Goal: Transaction & Acquisition: Purchase product/service

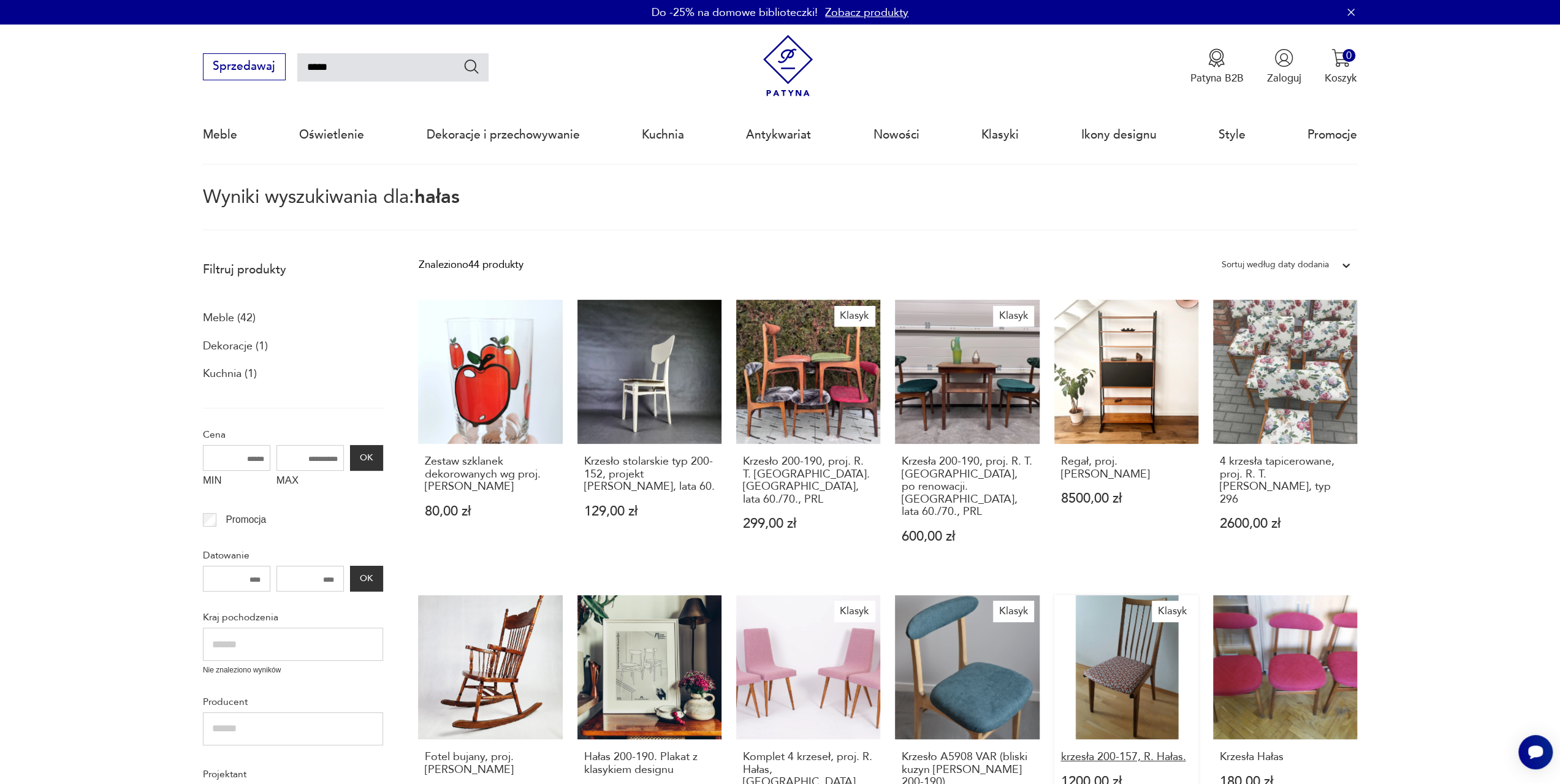
click at [1117, 751] on h3 "krzesła 200-157, R. Hałas." at bounding box center [1126, 757] width 131 height 13
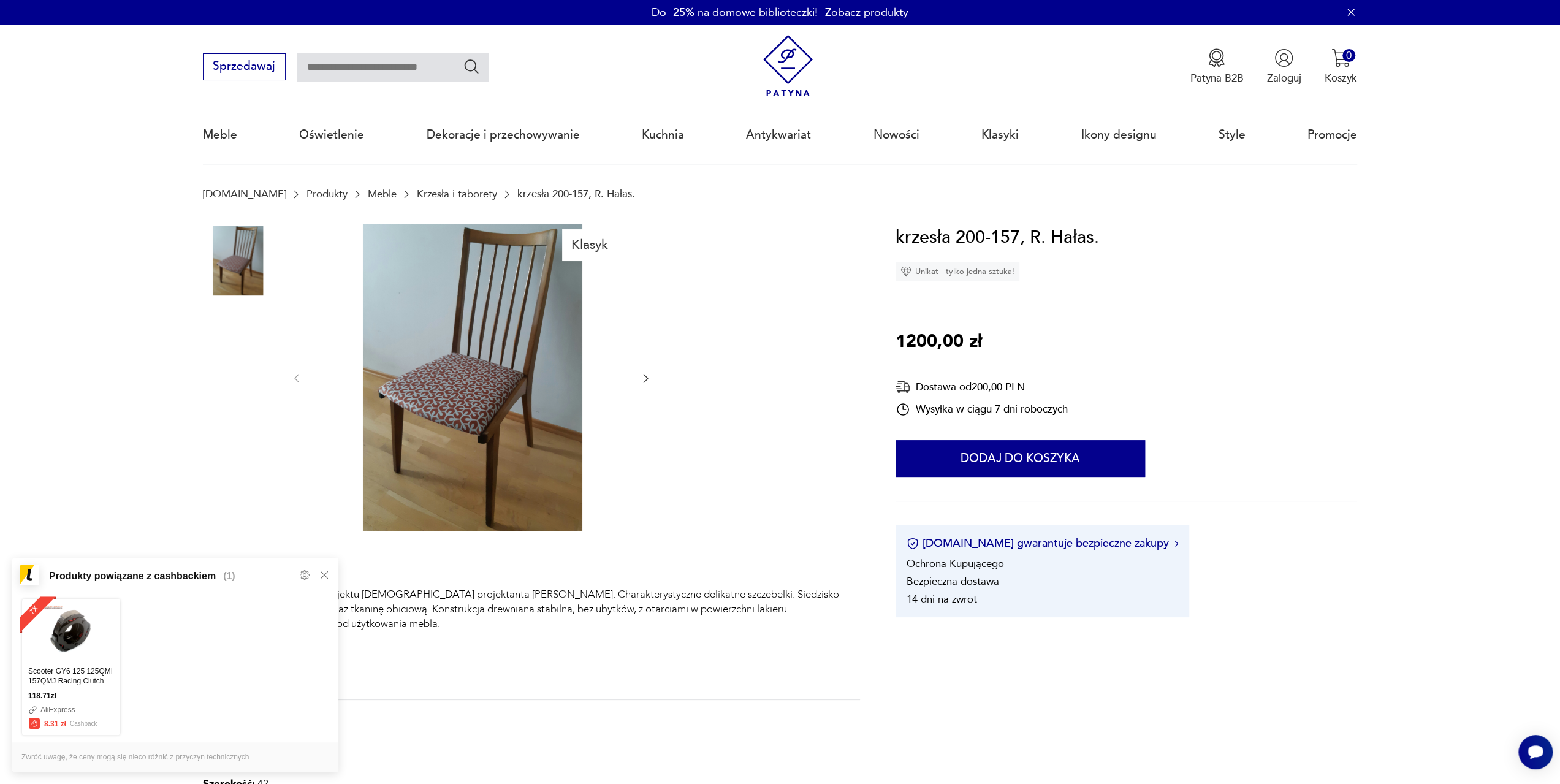
click at [229, 339] on img at bounding box center [238, 338] width 70 height 70
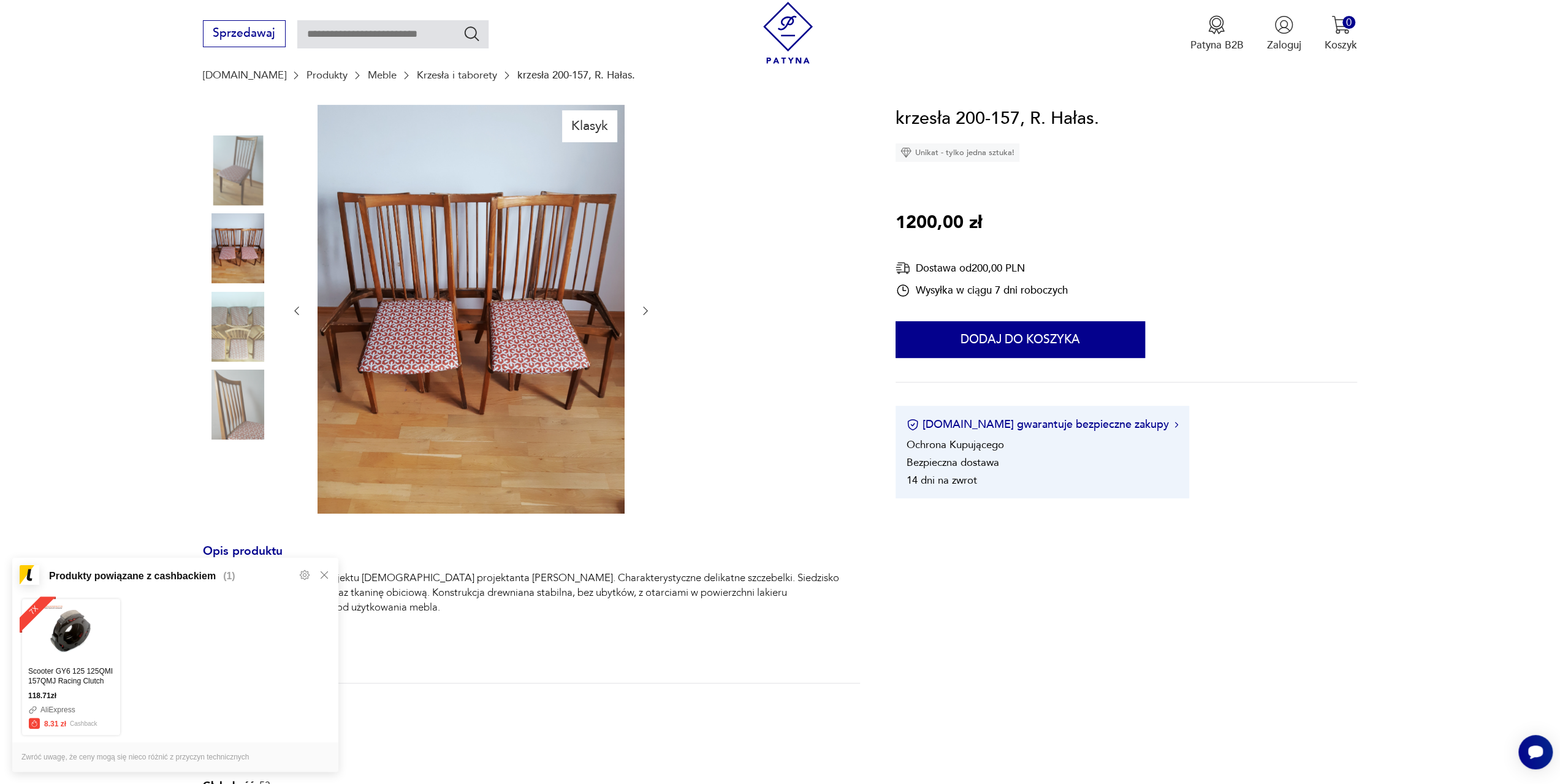
scroll to position [121, 0]
